Goal: Task Accomplishment & Management: Use online tool/utility

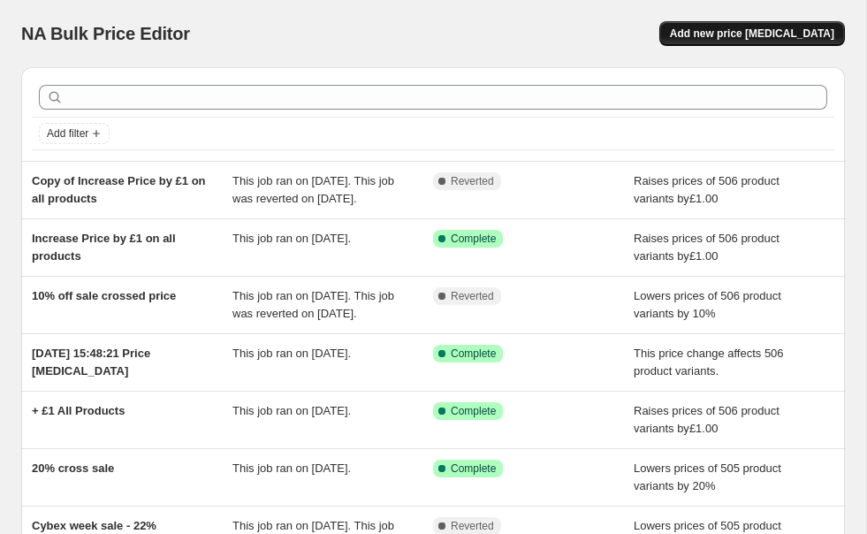
click at [803, 43] on button "Add new price [MEDICAL_DATA]" at bounding box center [752, 33] width 186 height 25
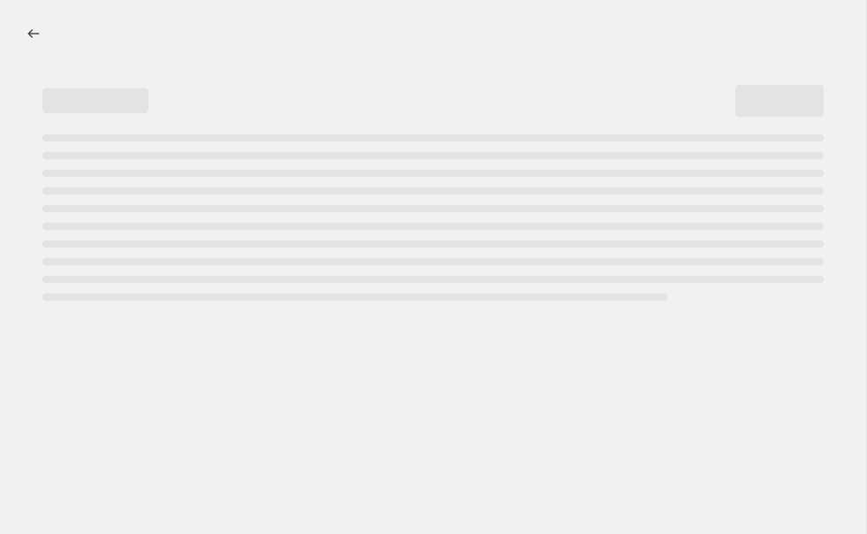
select select "percentage"
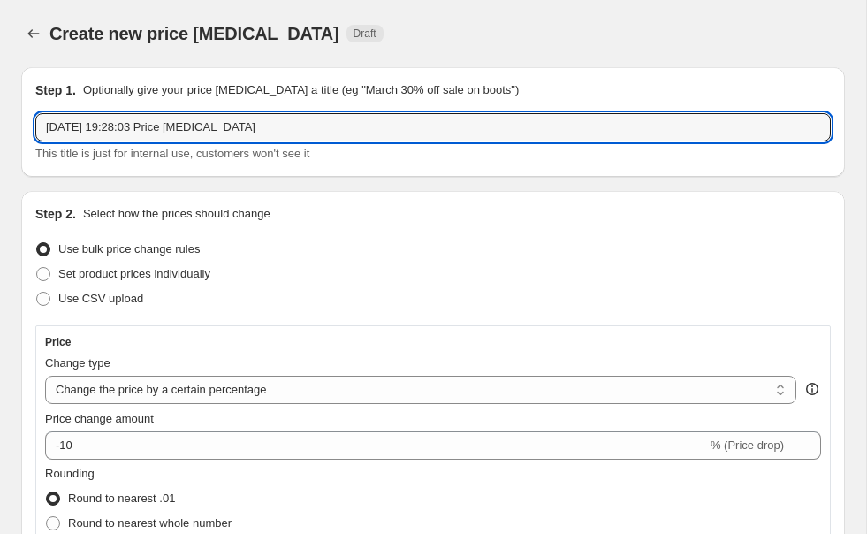
drag, startPoint x: 339, startPoint y: 124, endPoint x: -217, endPoint y: 134, distance: 555.2
click at [0, 134] on html "Home Settings Plans Skip to content Create new price [MEDICAL_DATA]. This page …" at bounding box center [433, 267] width 867 height 534
drag, startPoint x: 297, startPoint y: 126, endPoint x: -100, endPoint y: 133, distance: 396.9
click at [0, 133] on html "Home Settings Plans Skip to content Create new price [MEDICAL_DATA]. This page …" at bounding box center [433, 267] width 867 height 534
type input "back to school -10%"
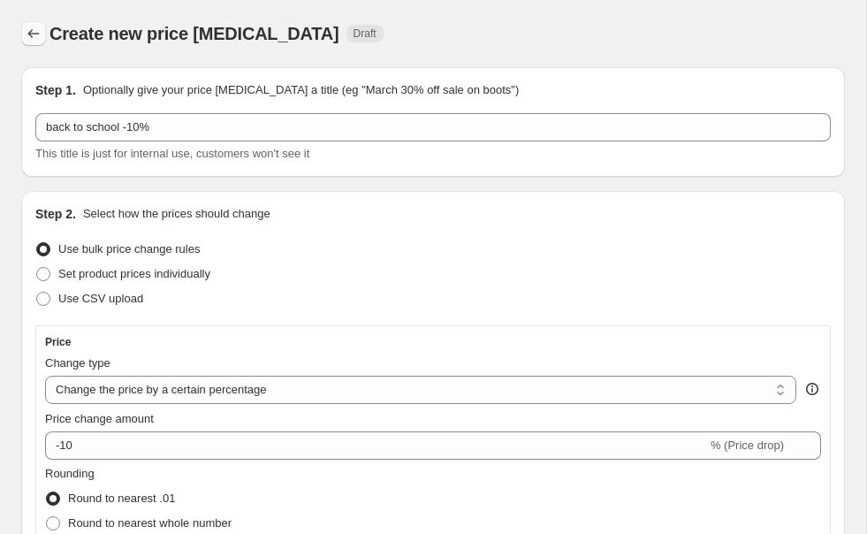
click at [42, 33] on button "Price change jobs" at bounding box center [33, 33] width 25 height 25
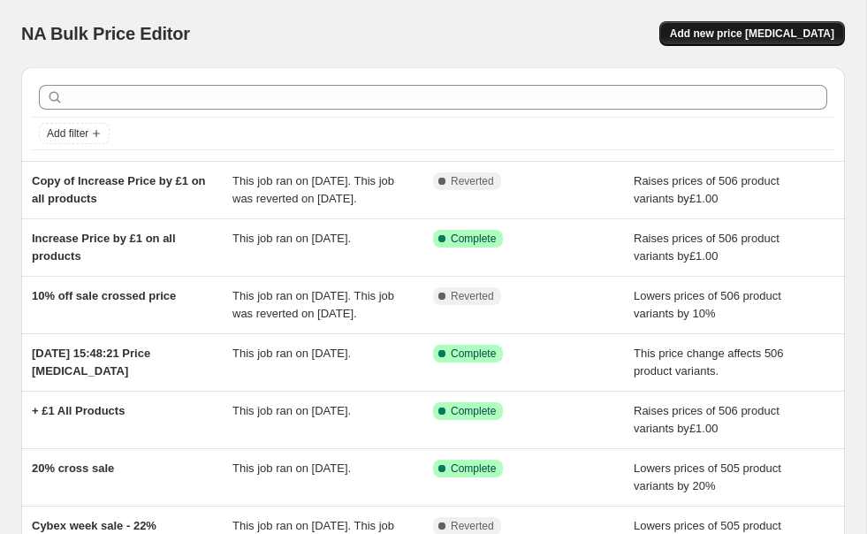
click at [767, 39] on span "Add new price [MEDICAL_DATA]" at bounding box center [752, 34] width 164 height 14
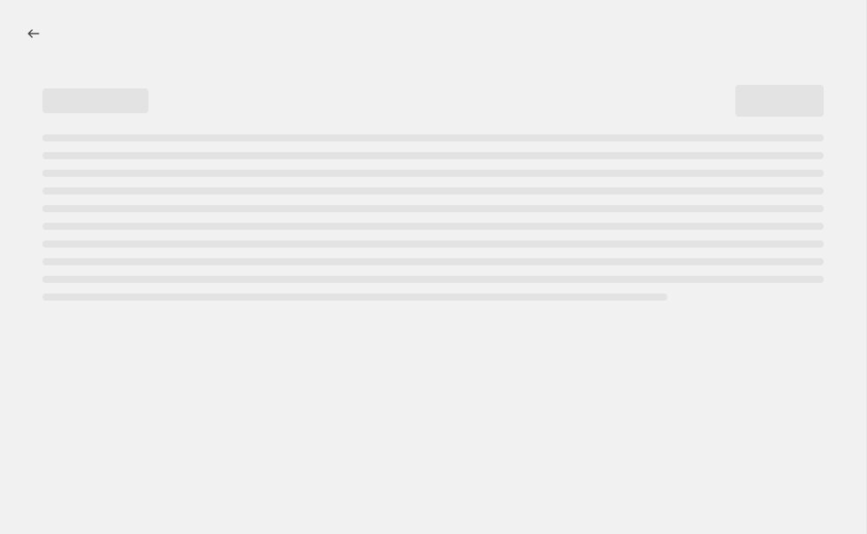
select select "percentage"
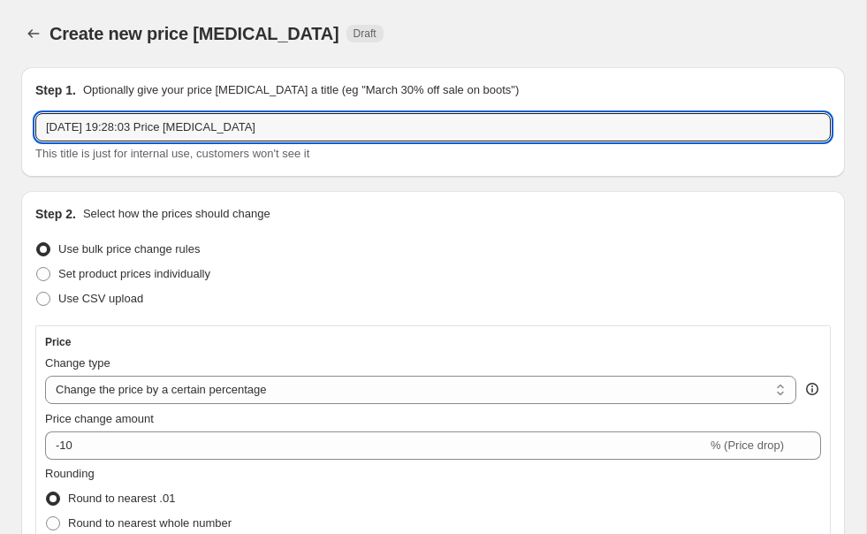
drag, startPoint x: 341, startPoint y: 125, endPoint x: -217, endPoint y: 121, distance: 557.8
click at [0, 121] on html "Home Settings Plans Skip to content Create new price [MEDICAL_DATA]. This page …" at bounding box center [433, 267] width 867 height 534
type input "="
type input "+20%"
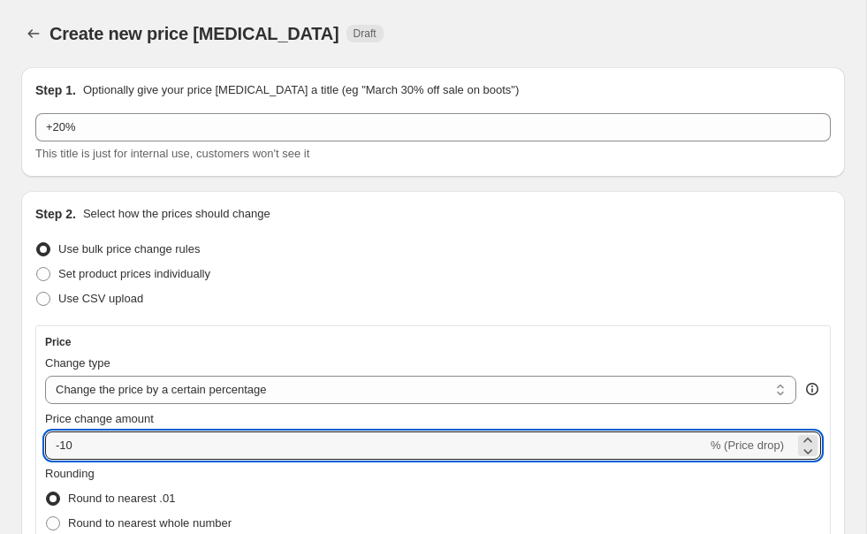
drag, startPoint x: 527, startPoint y: 444, endPoint x: -9, endPoint y: 408, distance: 536.8
click at [0, 408] on html "Home Settings Plans Skip to content Create new price [MEDICAL_DATA]. This page …" at bounding box center [433, 267] width 867 height 534
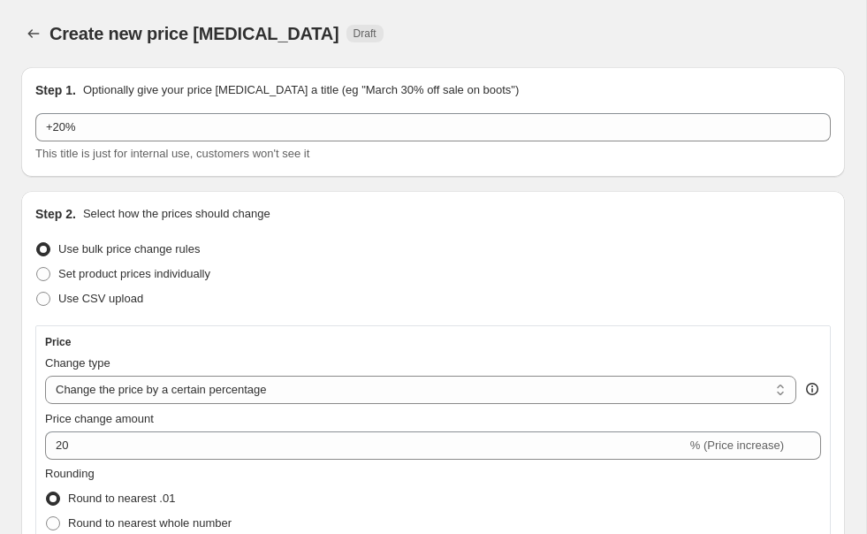
click at [347, 348] on div "Price" at bounding box center [433, 342] width 776 height 14
click at [726, 444] on span "% (Price increase)" at bounding box center [737, 444] width 94 height 13
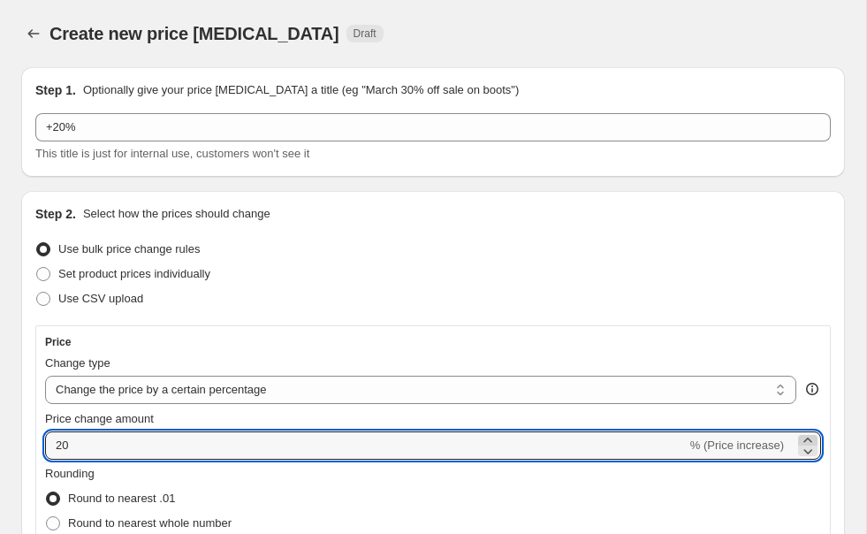
click at [803, 440] on icon at bounding box center [808, 440] width 18 height 18
click at [804, 453] on icon at bounding box center [808, 451] width 18 height 18
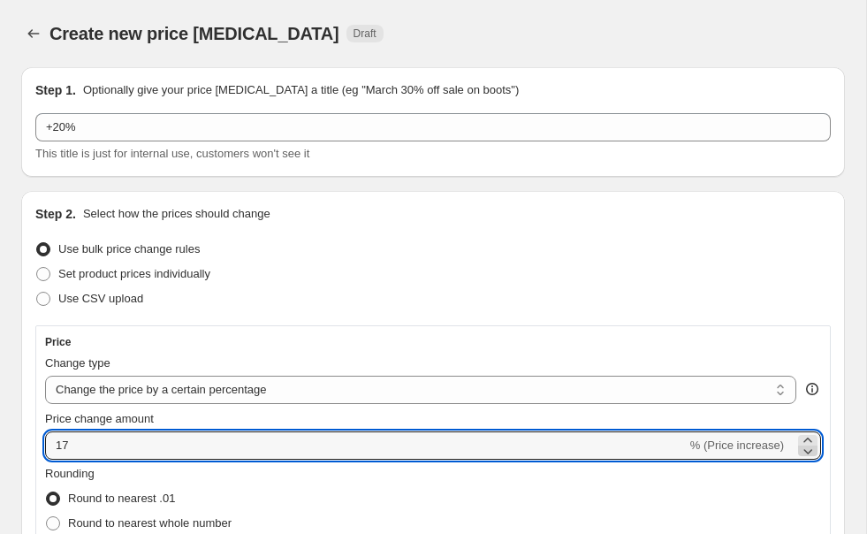
type input "16"
drag, startPoint x: 649, startPoint y: 448, endPoint x: 72, endPoint y: 441, distance: 576.3
click at [72, 441] on input "16" at bounding box center [366, 445] width 642 height 28
type input "1"
type input "-10"
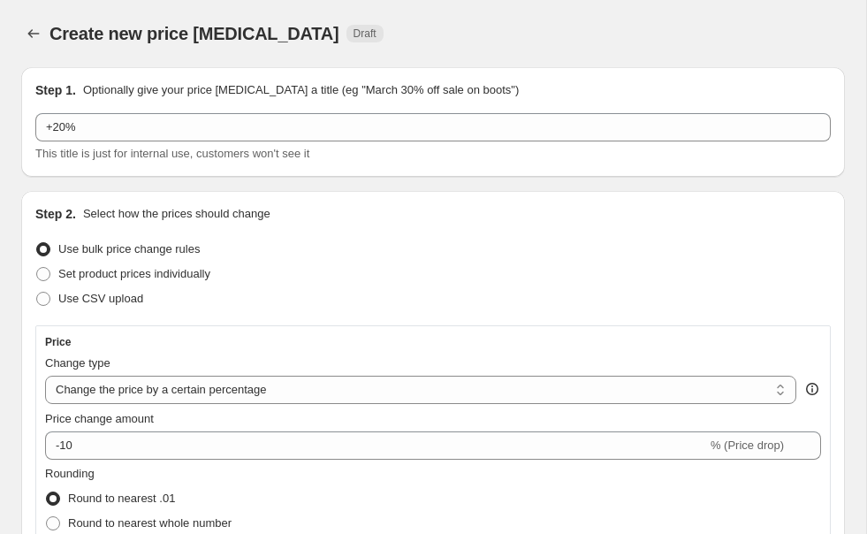
click at [252, 335] on div "Price" at bounding box center [433, 342] width 776 height 14
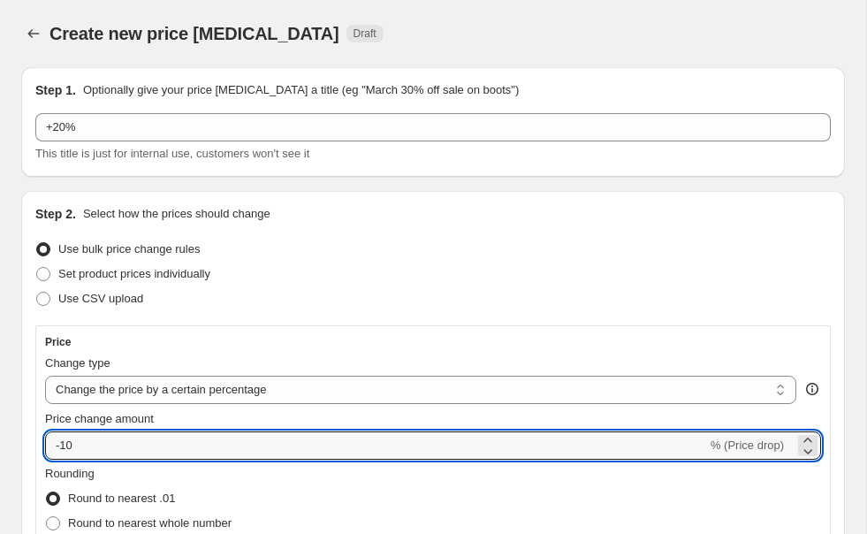
drag, startPoint x: 150, startPoint y: 451, endPoint x: -217, endPoint y: 452, distance: 366.8
click at [0, 452] on html "Home Settings Plans Skip to content Create new price [MEDICAL_DATA]. This page …" at bounding box center [433, 267] width 867 height 534
type input "20"
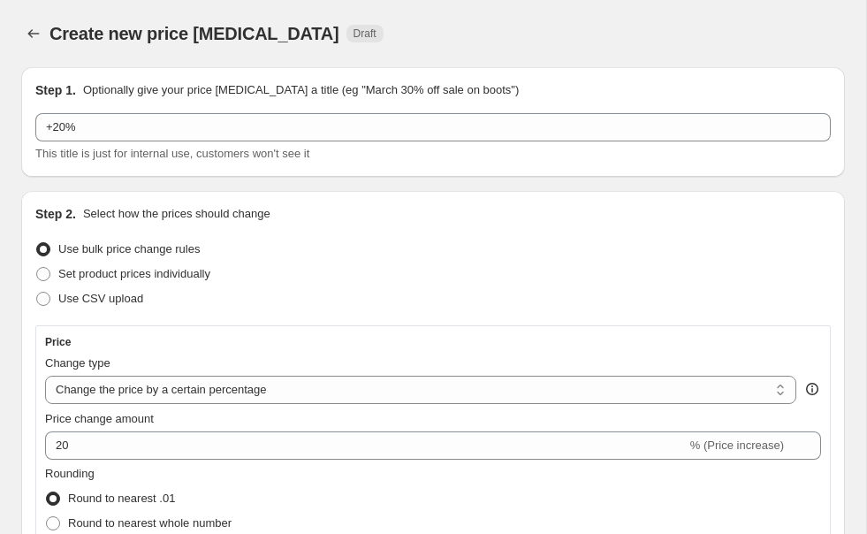
click at [135, 329] on div "Price Change type Change the price to a certain amount Change the price by a ce…" at bounding box center [433, 479] width 796 height 308
select select "ecap"
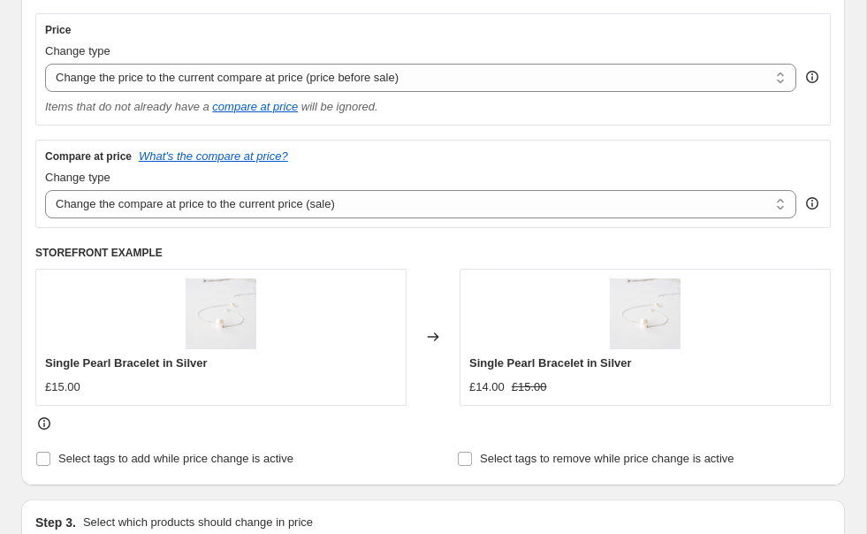
scroll to position [349, 0]
